Goal: Information Seeking & Learning: Find specific fact

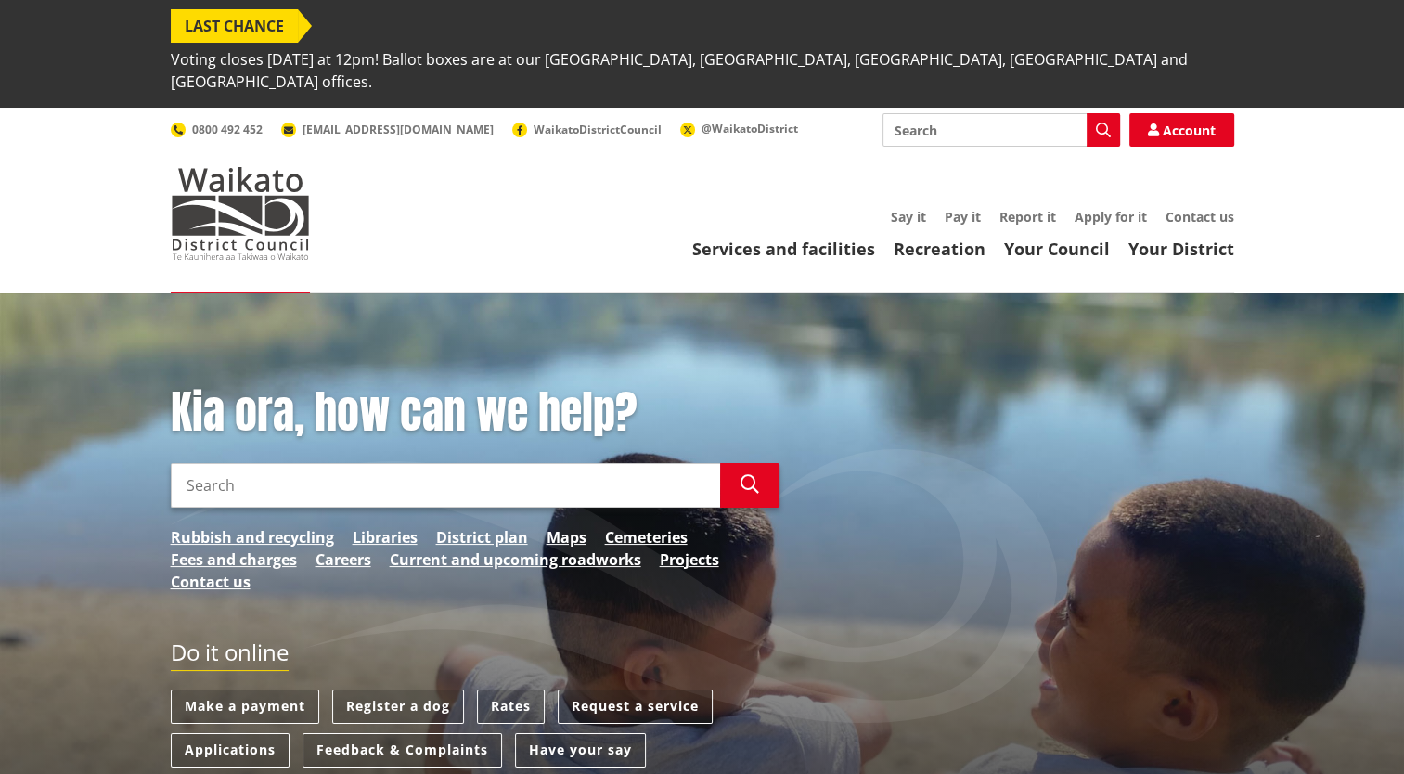
click at [929, 113] on input "Search" at bounding box center [1002, 129] width 238 height 33
type input "Land valuation"
click at [1098, 123] on icon "button" at bounding box center [1103, 130] width 15 height 15
